Goal: Task Accomplishment & Management: Manage account settings

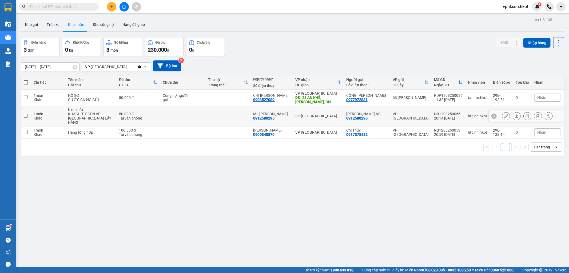
click at [360, 117] on div "0912580295" at bounding box center [357, 118] width 21 height 4
click at [359, 116] on div "0912580295" at bounding box center [357, 118] width 21 height 4
click at [362, 116] on div "0912580295" at bounding box center [357, 118] width 21 height 4
drag, startPoint x: 372, startPoint y: 117, endPoint x: 344, endPoint y: 117, distance: 27.2
click at [344, 117] on td "[PERSON_NAME] NB 0912580295" at bounding box center [367, 116] width 46 height 21
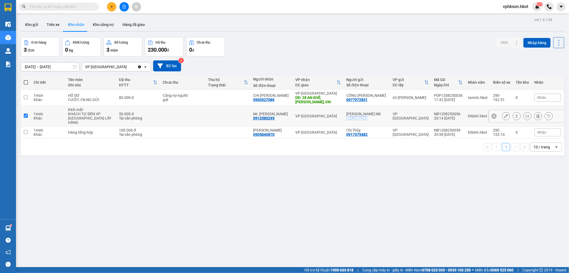
checkbox input "true"
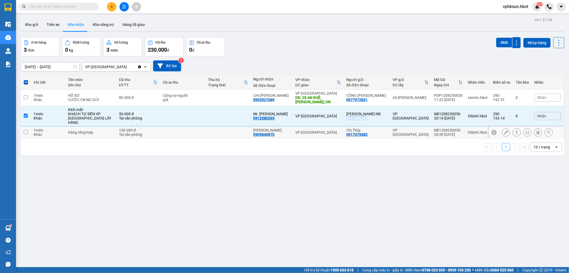
copy div "0912580295"
click at [515, 114] on icon at bounding box center [517, 116] width 4 height 4
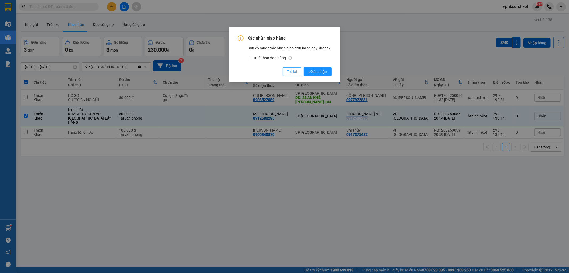
click at [290, 70] on span "Trở lại" at bounding box center [292, 72] width 10 height 6
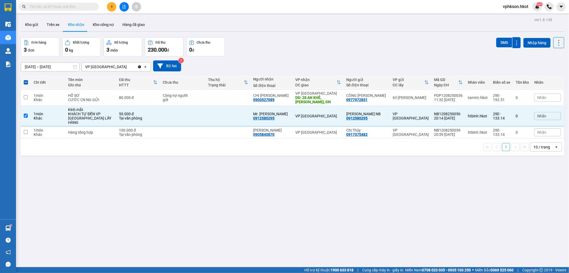
drag, startPoint x: 192, startPoint y: 177, endPoint x: 182, endPoint y: 174, distance: 10.5
click at [191, 177] on div "ver 1.8.138 Kho gửi Trên xe Kho nhận Kho công nợ Hàng đã giao Đơn hàng 3 đơn Kh…" at bounding box center [293, 152] width 548 height 273
click at [32, 126] on td "1 món Khác" at bounding box center [48, 132] width 34 height 12
checkbox input "true"
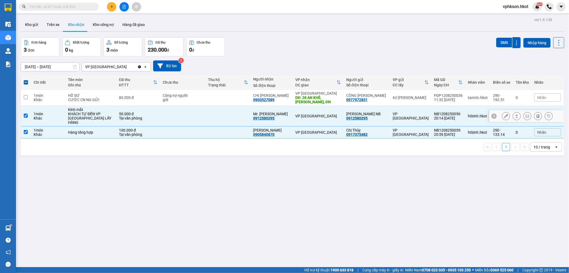
click at [28, 116] on td at bounding box center [26, 116] width 10 height 21
checkbox input "false"
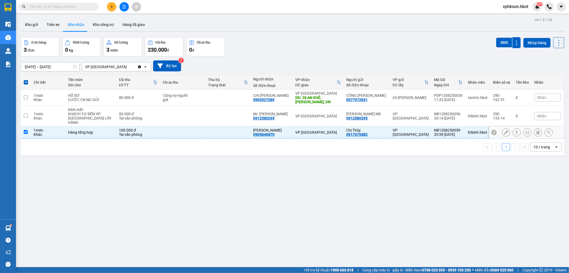
click at [27, 130] on input "checkbox" at bounding box center [26, 132] width 4 height 4
checkbox input "false"
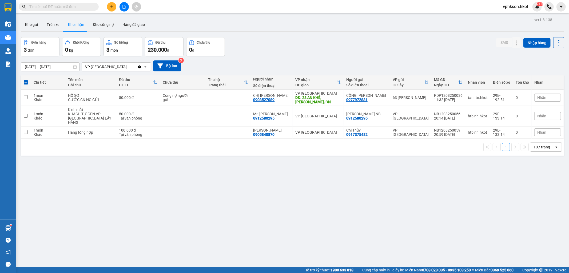
click at [66, 185] on div "ver 1.8.138 Kho gửi Trên xe Kho nhận Kho công nợ Hàng đã giao Đơn hàng 3 đơn Kh…" at bounding box center [293, 152] width 548 height 273
click at [526, 114] on icon at bounding box center [528, 116] width 4 height 4
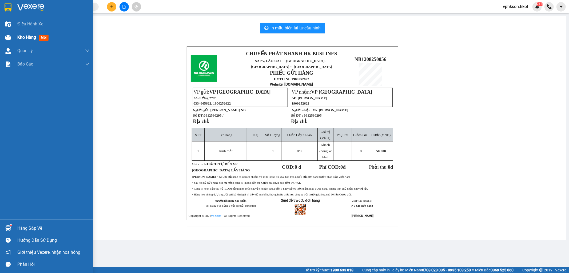
click at [33, 37] on span "Kho hàng" at bounding box center [26, 37] width 19 height 5
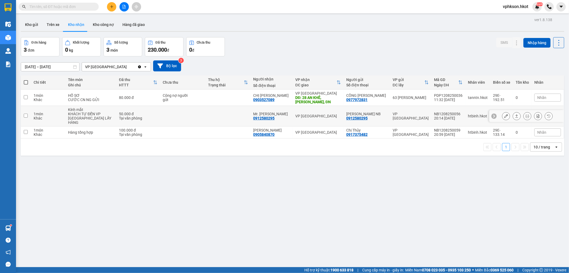
click at [73, 113] on div "KHÁCH TỰ ĐẾN VP [GEOGRAPHIC_DATA] LẤY HÀNG" at bounding box center [91, 118] width 46 height 13
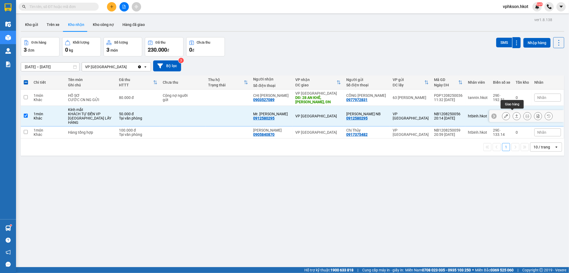
click at [515, 114] on icon at bounding box center [517, 116] width 4 height 4
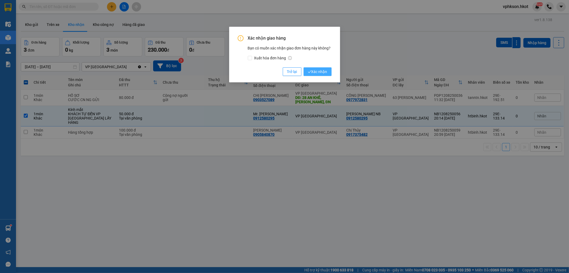
click at [324, 70] on span "Xác nhận" at bounding box center [317, 72] width 19 height 6
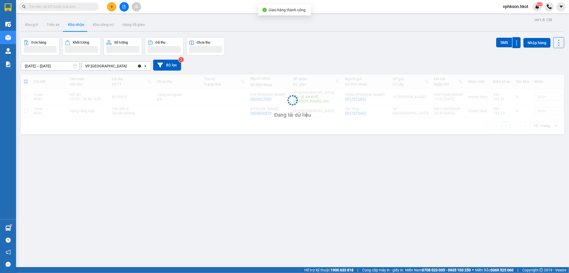
checkbox input "false"
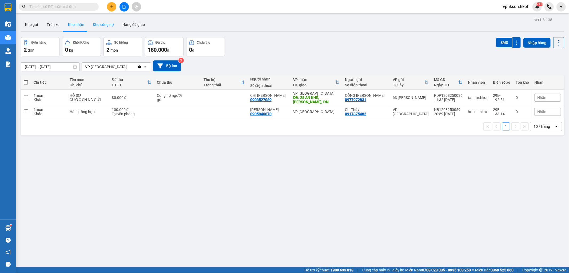
click at [95, 26] on button "Kho công nợ" at bounding box center [104, 24] width 30 height 13
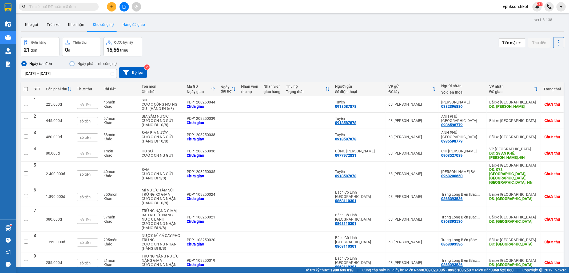
click at [135, 25] on button "Hàng đã giao" at bounding box center [133, 24] width 31 height 13
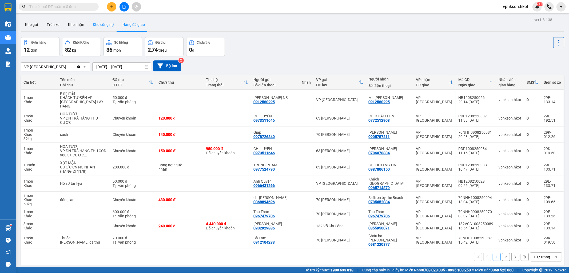
click at [105, 28] on button "Kho công nợ" at bounding box center [104, 24] width 30 height 13
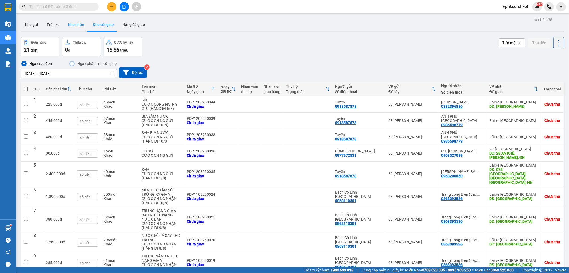
click at [83, 26] on button "Kho nhận" at bounding box center [76, 24] width 25 height 13
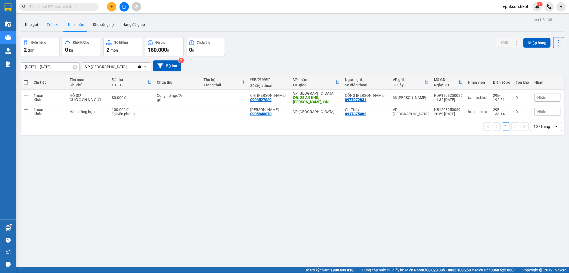
click at [56, 24] on button "Trên xe" at bounding box center [52, 24] width 21 height 13
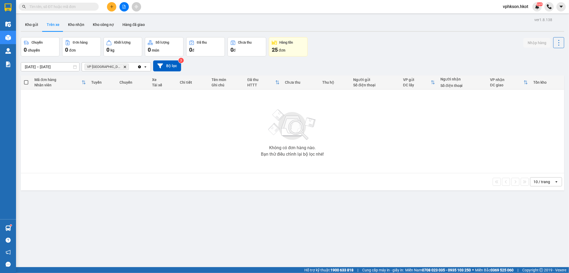
click at [37, 66] on input "[DATE] – [DATE]" at bounding box center [50, 66] width 58 height 9
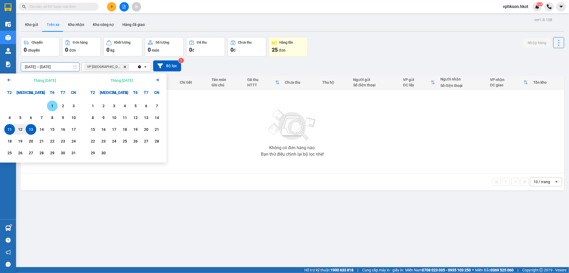
click at [56, 105] on div "1" at bounding box center [52, 105] width 11 height 11
click at [33, 131] on div "13" at bounding box center [30, 129] width 7 height 6
type input "[DATE] – [DATE]"
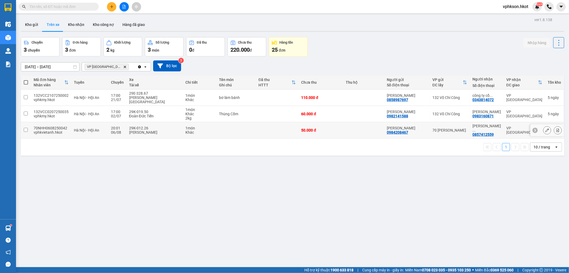
click at [328, 126] on td "50.000 đ" at bounding box center [321, 130] width 45 height 16
checkbox input "true"
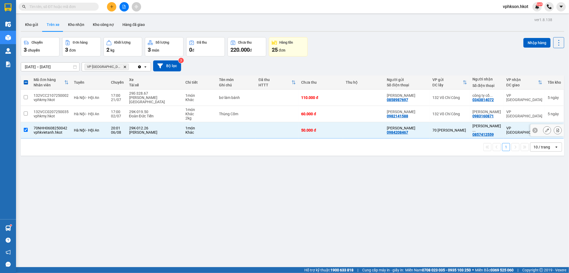
click at [544, 125] on button at bounding box center [547, 129] width 7 height 9
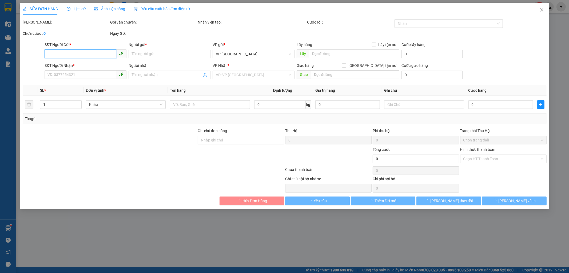
type input "0984208467"
type input "[PERSON_NAME]"
type input "0857412559"
type input "[PERSON_NAME]"
type input "50.000"
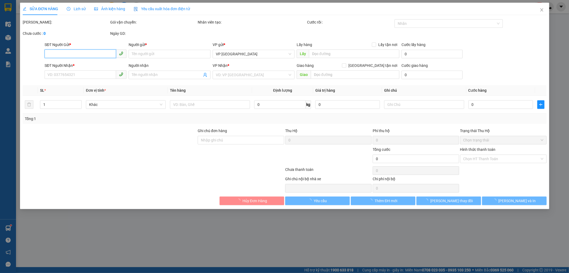
type input "50.000"
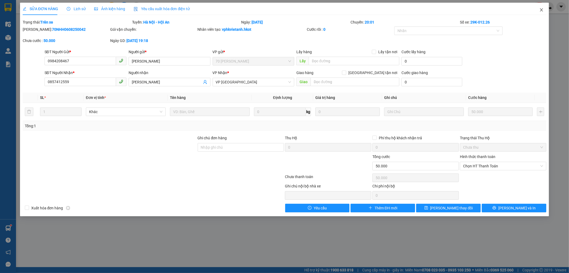
click at [542, 11] on icon "close" at bounding box center [542, 9] width 3 height 3
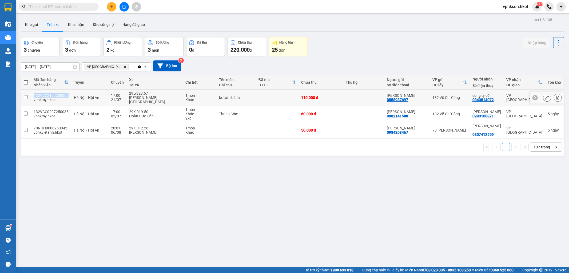
drag, startPoint x: 68, startPoint y: 92, endPoint x: 34, endPoint y: 91, distance: 33.4
click at [34, 91] on td "132VCC2107250002 vphkmy.hkot" at bounding box center [51, 97] width 40 height 16
checkbox input "true"
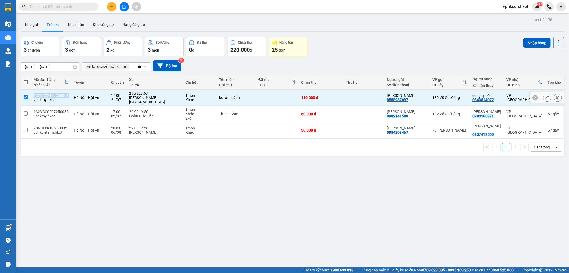
copy div "132VCC2107250002"
drag, startPoint x: 67, startPoint y: 108, endPoint x: 34, endPoint y: 107, distance: 33.4
click at [34, 107] on td "132VCC0207250035 vphkmy.hkot" at bounding box center [51, 114] width 40 height 16
checkbox input "true"
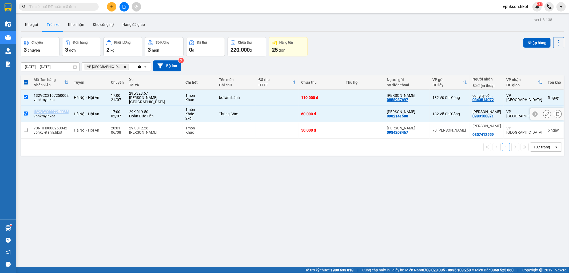
copy div "132VCC0207250035"
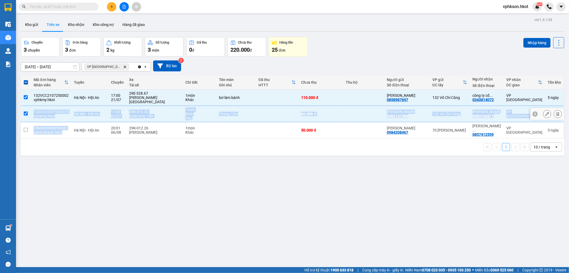
drag, startPoint x: 70, startPoint y: 120, endPoint x: 37, endPoint y: 129, distance: 34.1
click at [32, 122] on tr "70NHH0608250042 vphkvietanh.hkot [GEOGRAPHIC_DATA] - Hội An 20:01 [DATE] 29K-01…" at bounding box center [293, 130] width 544 height 16
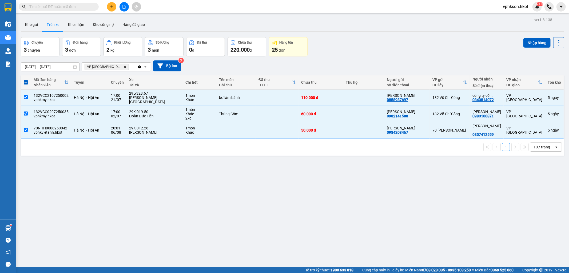
click at [45, 153] on div "ver 1.8.138 Kho gửi Trên xe Kho nhận Kho công nợ Hàng đã giao Chuyến 3 chuyến Đ…" at bounding box center [293, 152] width 548 height 273
drag, startPoint x: 34, startPoint y: 121, endPoint x: 65, endPoint y: 121, distance: 31.5
click at [65, 126] on div "70NHH0608250042" at bounding box center [51, 128] width 35 height 4
checkbox input "false"
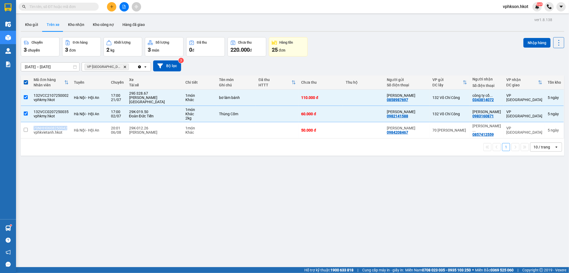
copy div "70NHH0608250042"
click at [26, 111] on input "checkbox" at bounding box center [26, 113] width 4 height 4
checkbox input "false"
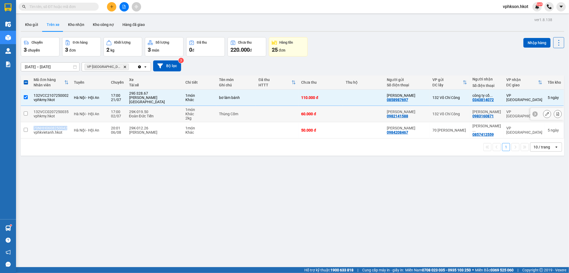
click at [27, 88] on th at bounding box center [26, 82] width 10 height 14
click at [26, 95] on input "checkbox" at bounding box center [26, 97] width 4 height 4
checkbox input "false"
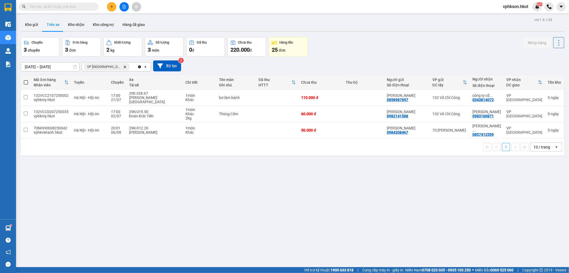
click at [68, 7] on input "text" at bounding box center [60, 7] width 63 height 6
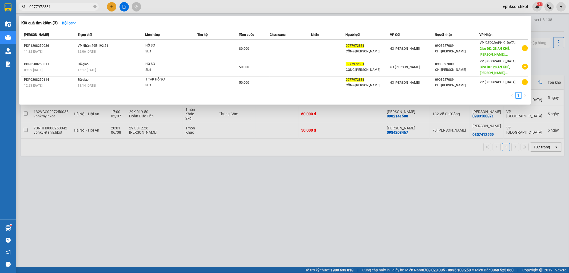
type input "0977972831"
click at [152, 174] on div at bounding box center [284, 136] width 569 height 273
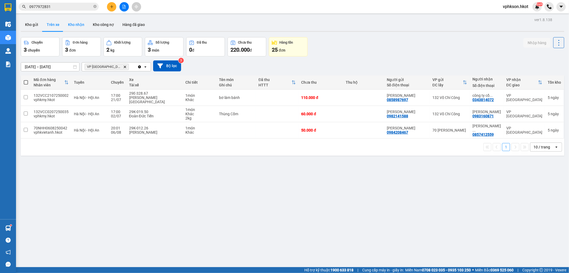
click at [77, 28] on button "Kho nhận" at bounding box center [76, 24] width 25 height 13
type input "[DATE] – [DATE]"
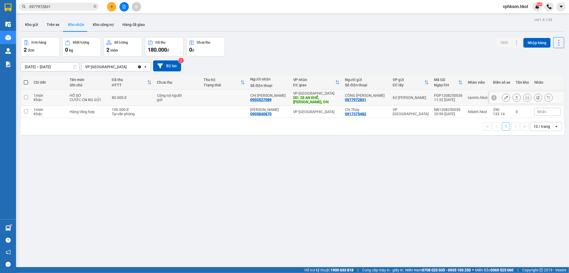
click at [61, 98] on div "Khác" at bounding box center [49, 99] width 31 height 4
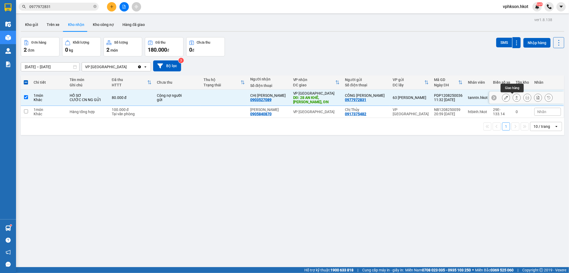
click at [515, 98] on icon at bounding box center [517, 98] width 4 height 4
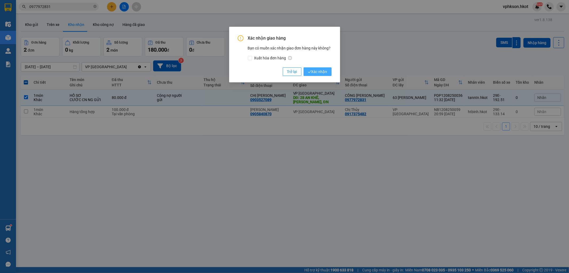
click at [318, 70] on span "Xác nhận" at bounding box center [317, 72] width 19 height 6
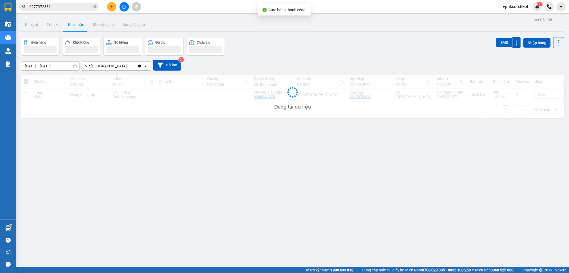
checkbox input "false"
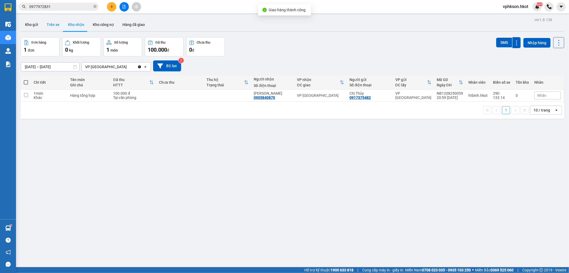
click at [56, 25] on button "Trên xe" at bounding box center [52, 24] width 21 height 13
type input "[DATE] – [DATE]"
